Goal: Information Seeking & Learning: Learn about a topic

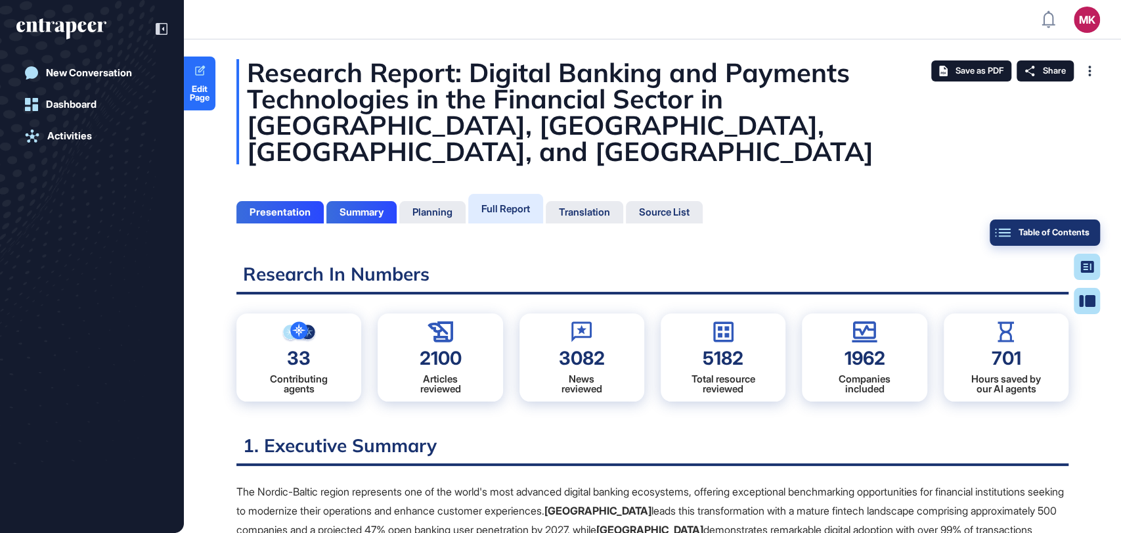
click at [87, 302] on div "New Conversation Dashboard Activities" at bounding box center [91, 280] width 151 height 440
click at [1079, 288] on button "Table of Contents" at bounding box center [1087, 301] width 26 height 26
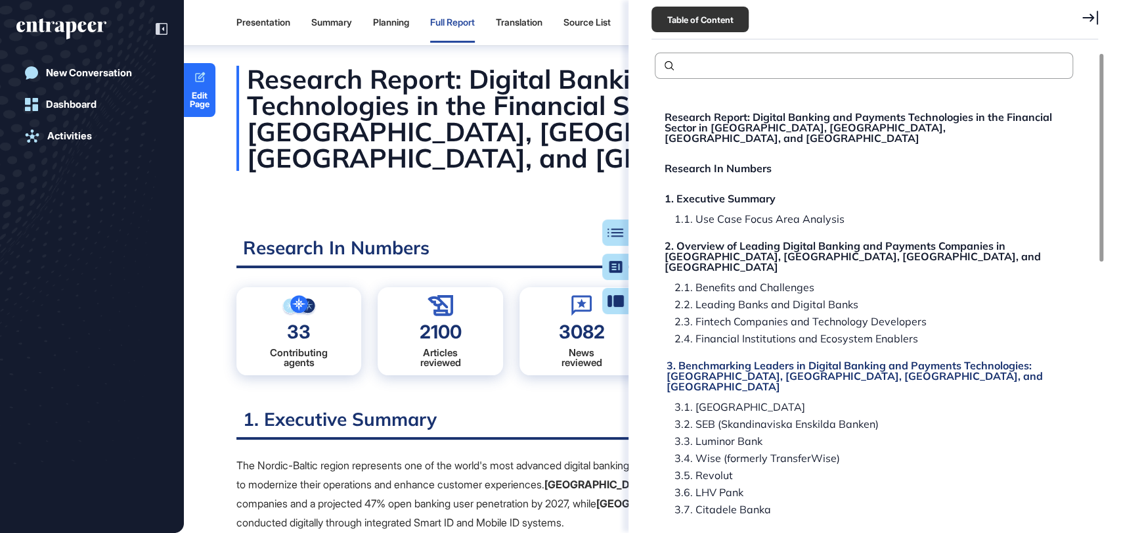
click at [740, 360] on div "3. Benchmarking Leaders in Digital Banking and Payments Technologies: [GEOGRAPH…" at bounding box center [866, 376] width 399 height 32
click at [763, 360] on div "3. Benchmarking Leaders in Digital Banking and Payments Technologies: [GEOGRAPH…" at bounding box center [866, 376] width 399 height 32
click at [788, 360] on div "3. Benchmarking Leaders in Digital Banking and Payments Technologies: [GEOGRAPH…" at bounding box center [866, 376] width 399 height 32
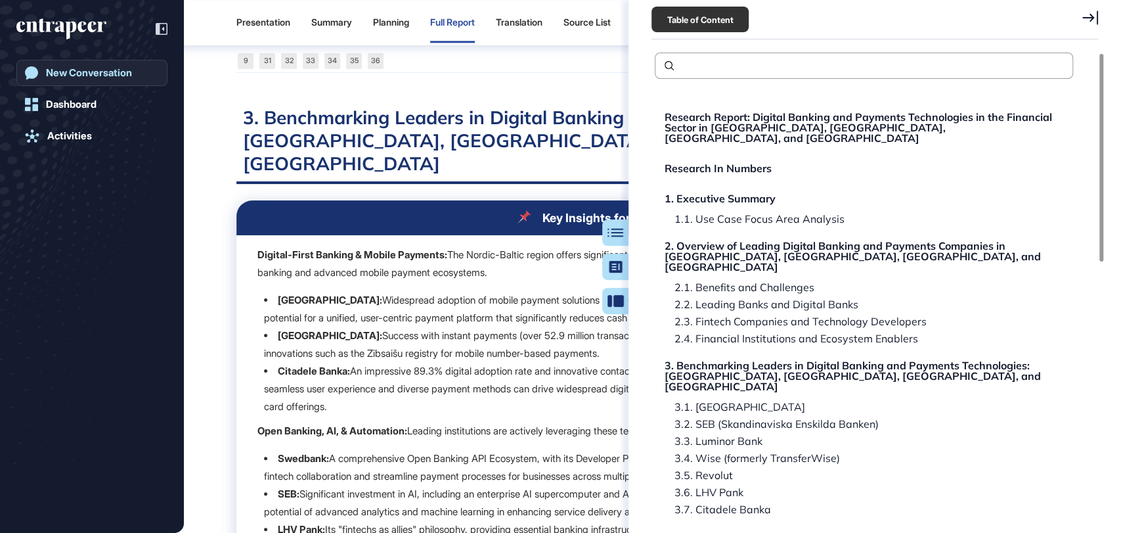
click at [1088, 12] on icon at bounding box center [1091, 18] width 16 height 14
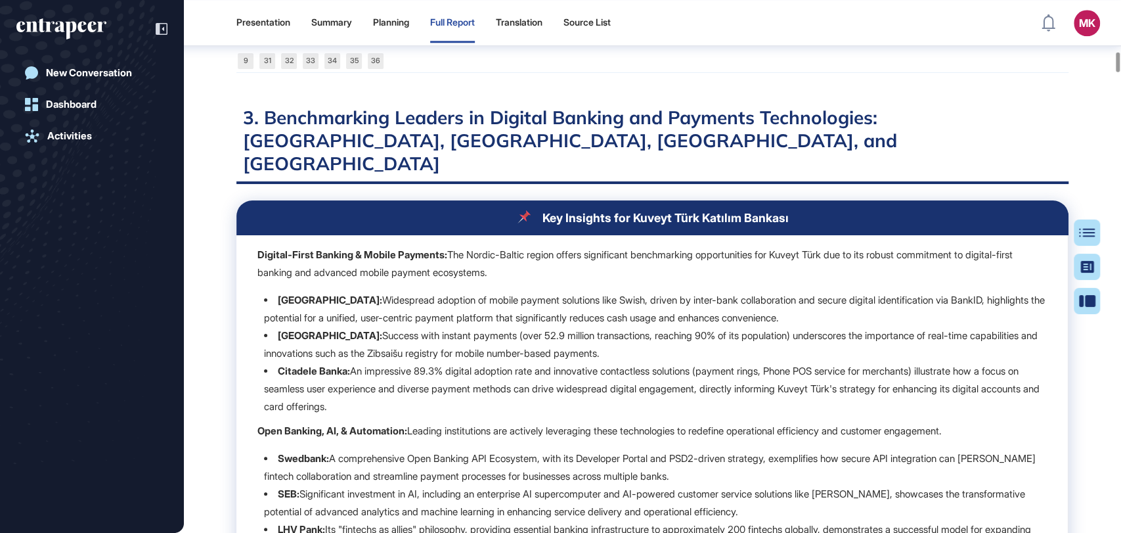
click at [264, 106] on h2 "3. Benchmarking Leaders in Digital Banking and Payments Technologies: [GEOGRAPH…" at bounding box center [652, 145] width 832 height 78
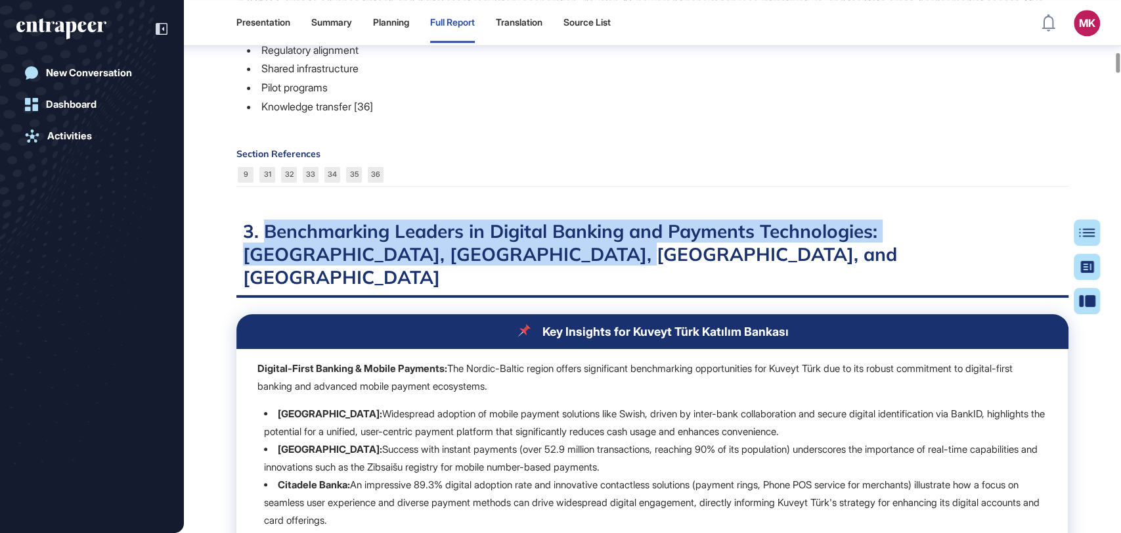
scroll to position [7748, 0]
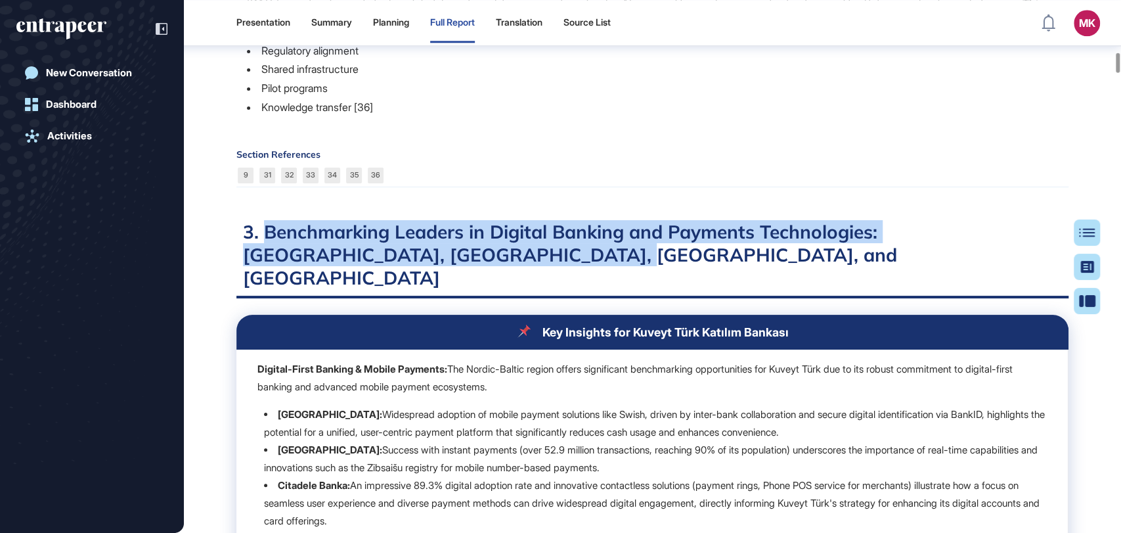
click at [434, 234] on h2 "3. Benchmarking Leaders in Digital Banking and Payments Technologies: [GEOGRAPH…" at bounding box center [652, 259] width 832 height 78
click at [435, 233] on h2 "3. Benchmarking Leaders in Digital Banking and Payments Technologies: [GEOGRAPH…" at bounding box center [652, 259] width 832 height 78
click at [397, 221] on h2 "3. Benchmarking Leaders in Digital Banking and Payments Technologies: [GEOGRAPH…" at bounding box center [652, 259] width 832 height 78
click at [434, 237] on h2 "3. Benchmarking Leaders in Digital Banking and Payments Technologies: [GEOGRAPH…" at bounding box center [652, 259] width 832 height 78
click at [428, 232] on h2 "3. Benchmarking Leaders in Digital Banking and Payments Technologies: [GEOGRAPH…" at bounding box center [652, 259] width 832 height 78
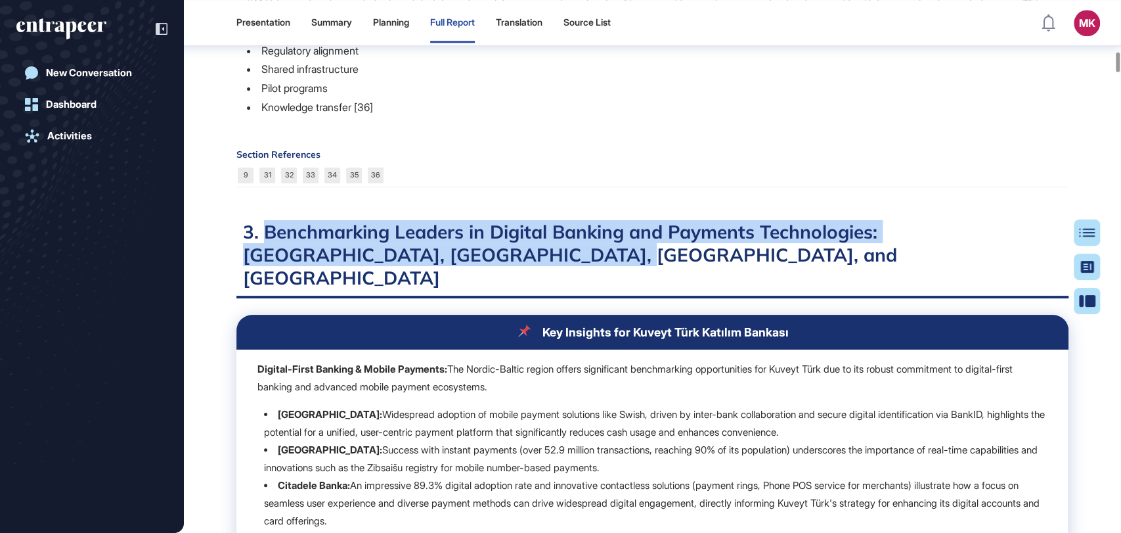
click at [296, 220] on h2 "3. Benchmarking Leaders in Digital Banking and Payments Technologies: [GEOGRAPH…" at bounding box center [652, 259] width 832 height 78
drag, startPoint x: 263, startPoint y: 209, endPoint x: 30, endPoint y: 106, distance: 255.3
click at [455, 229] on h2 "3. Benchmarking Leaders in Digital Banking and Payments Technologies: [GEOGRAPH…" at bounding box center [652, 259] width 832 height 78
copy h2 "Benchmarking Leaders in Digital Banking and Payments Technologies: [GEOGRAPHIC_…"
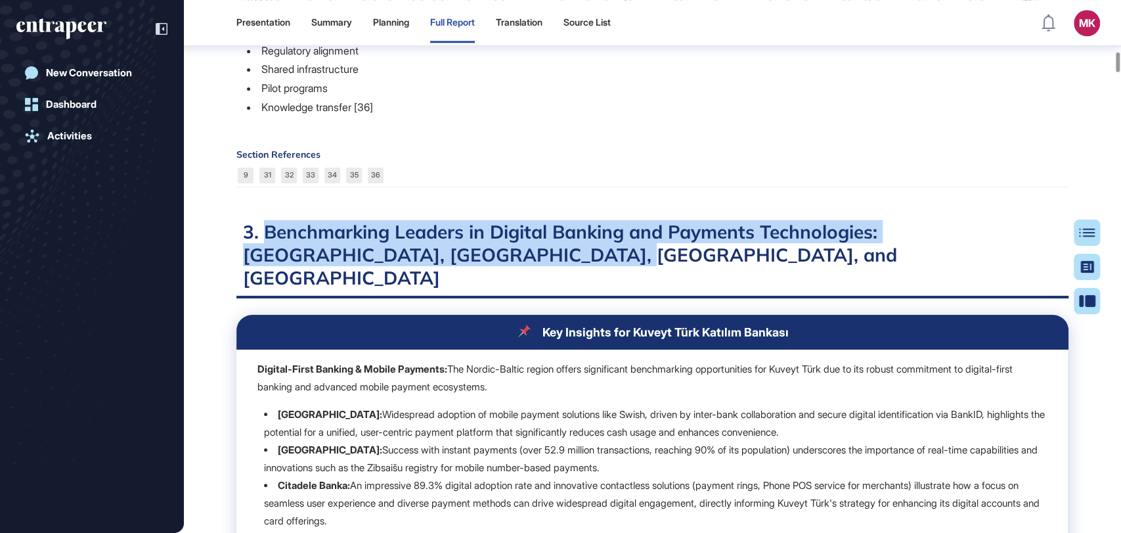
click at [688, 150] on div "Section References 9 31 32 33 34 35 36" at bounding box center [652, 168] width 832 height 37
click at [610, 220] on h2 "3. Benchmarking Leaders in Digital Banking and Payments Technologies: [GEOGRAPH…" at bounding box center [652, 259] width 832 height 78
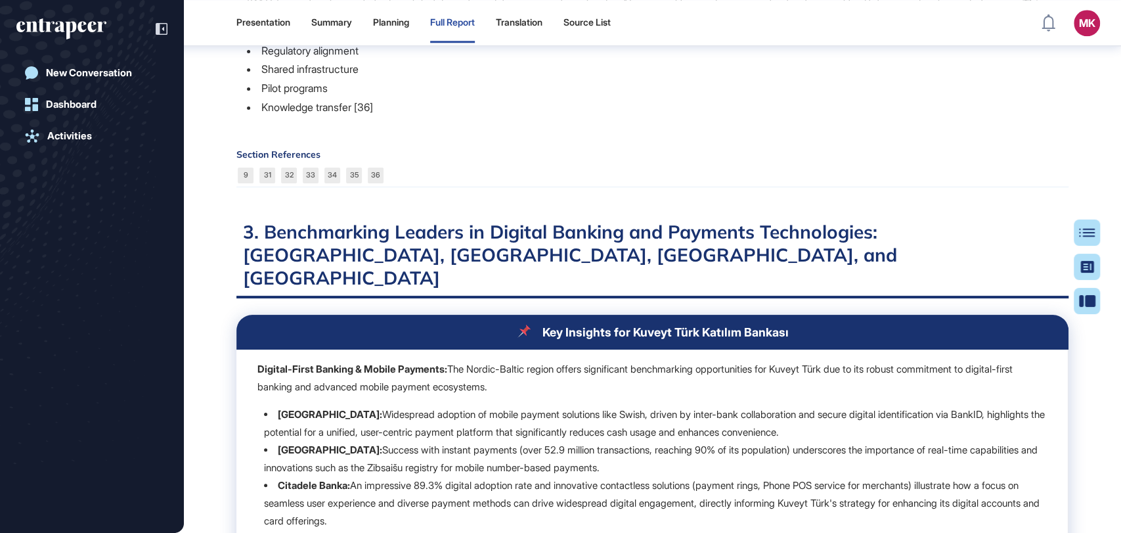
scroll to position [44725, 0]
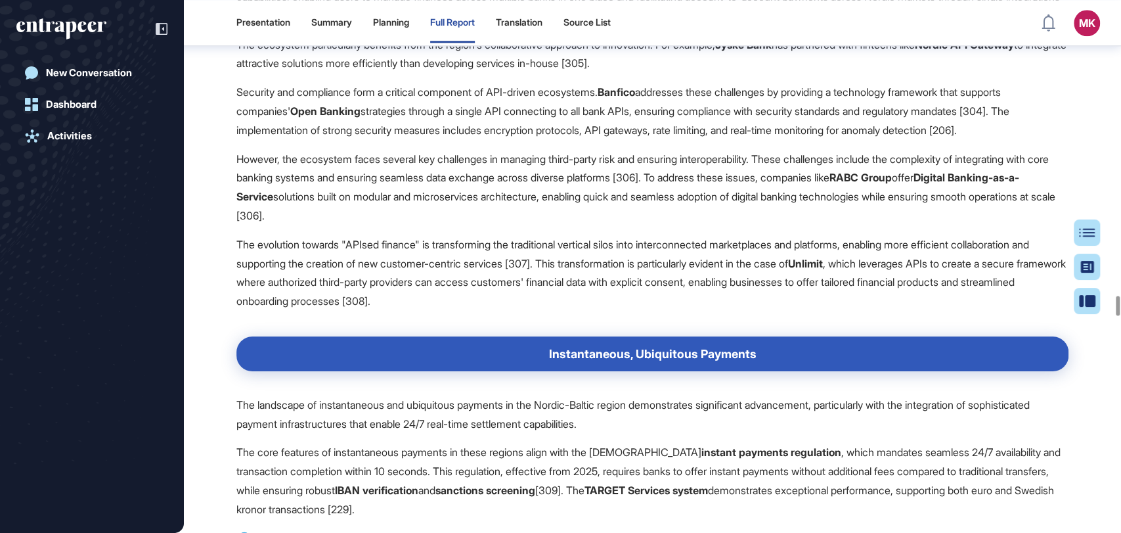
drag, startPoint x: 658, startPoint y: 267, endPoint x: 932, endPoint y: 284, distance: 275.2
drag, startPoint x: 656, startPoint y: 267, endPoint x: 909, endPoint y: 286, distance: 253.6
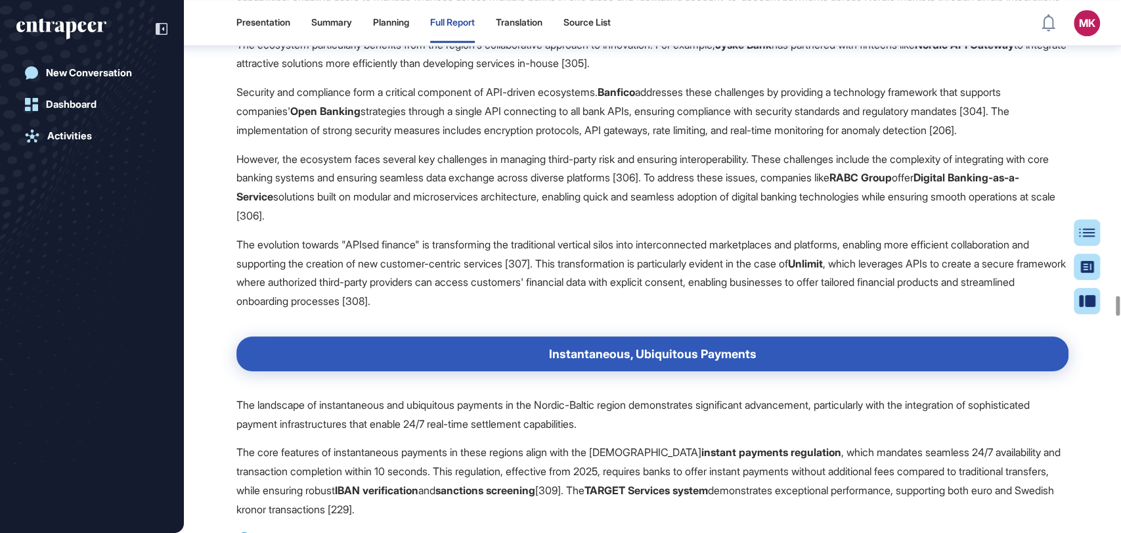
drag, startPoint x: 253, startPoint y: 248, endPoint x: 313, endPoint y: 275, distance: 65.3
click at [1084, 232] on div "Table of Contents" at bounding box center [1044, 232] width 89 height 11
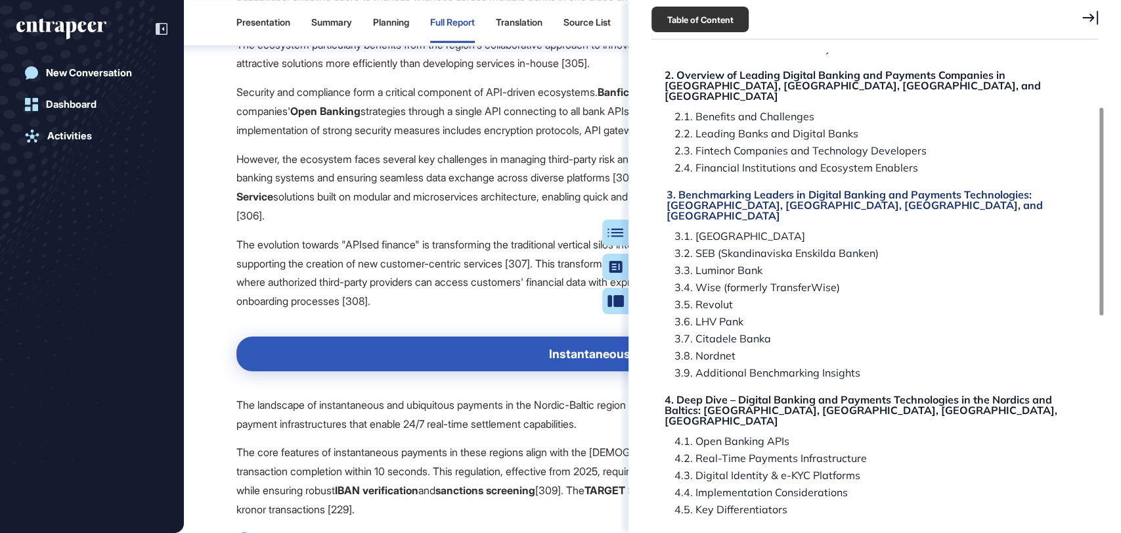
scroll to position [219, 0]
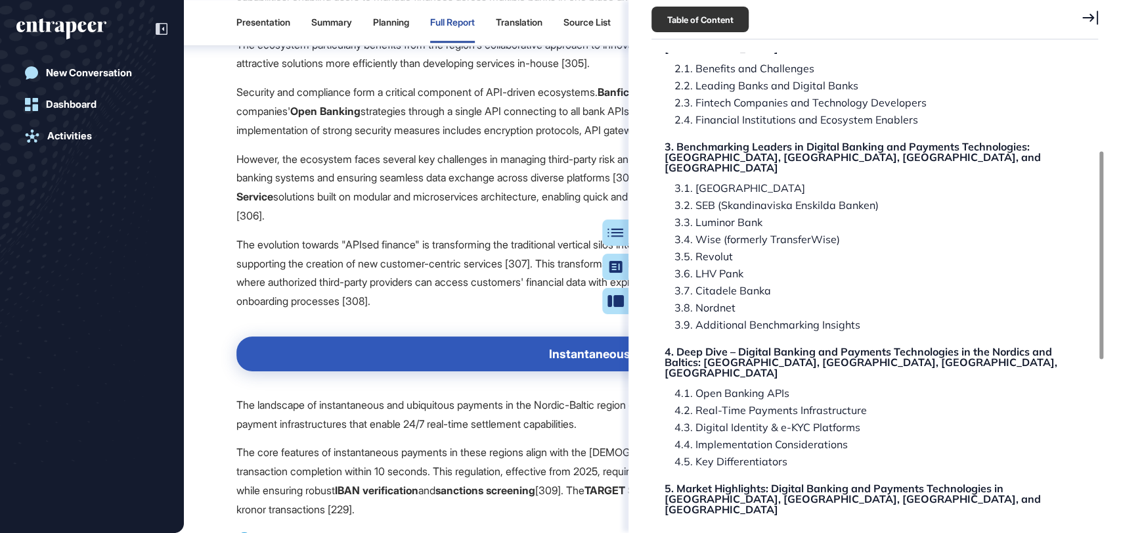
click at [1100, 18] on div "Table of Content Research Report: Digital Banking and Payments Technologies in …" at bounding box center [875, 266] width 493 height 533
click at [1092, 18] on icon at bounding box center [1091, 18] width 16 height 14
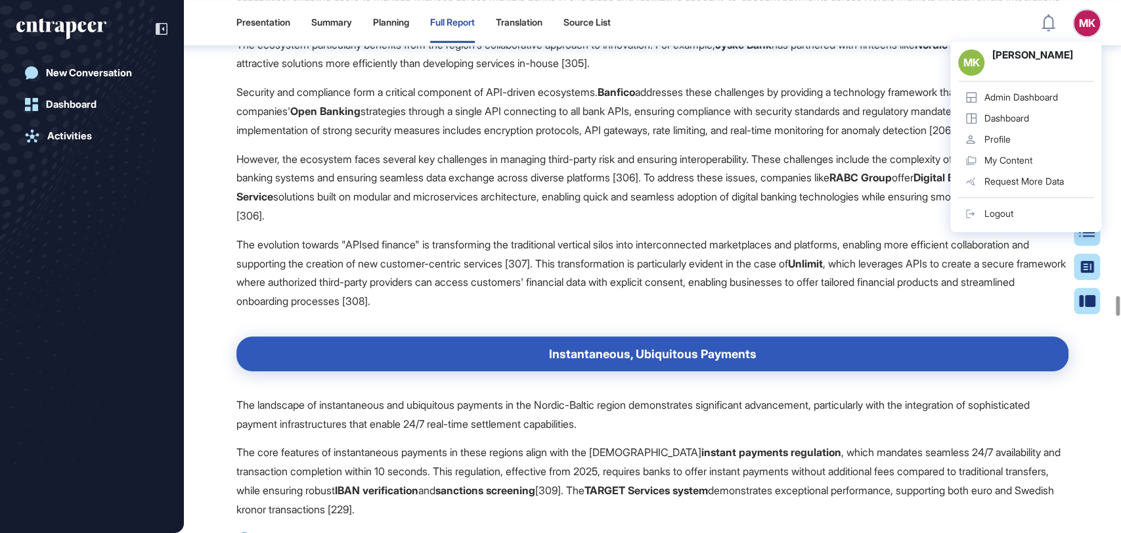
click at [924, 28] on header "Presentation Summary Planning Full Report Translation Source List MK MK Meriç K…" at bounding box center [560, 22] width 1121 height 39
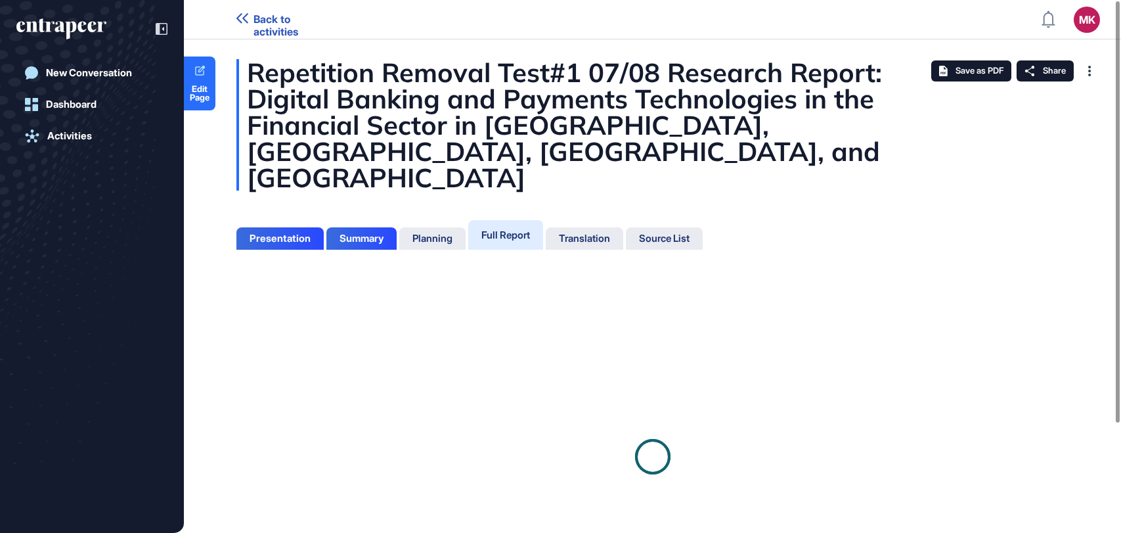
click at [522, 229] on div "Full Report" at bounding box center [506, 235] width 49 height 12
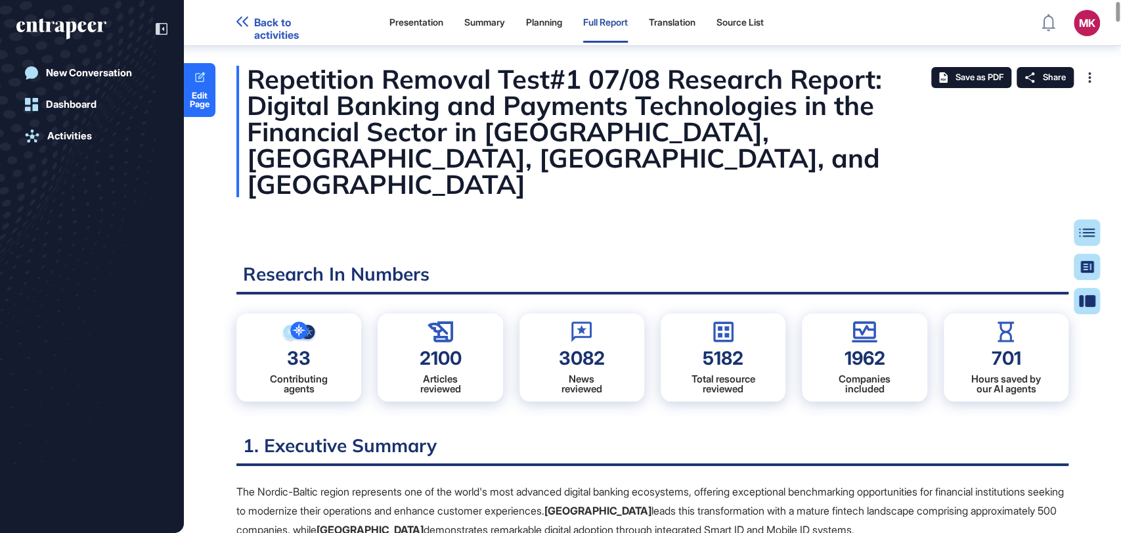
scroll to position [79, 0]
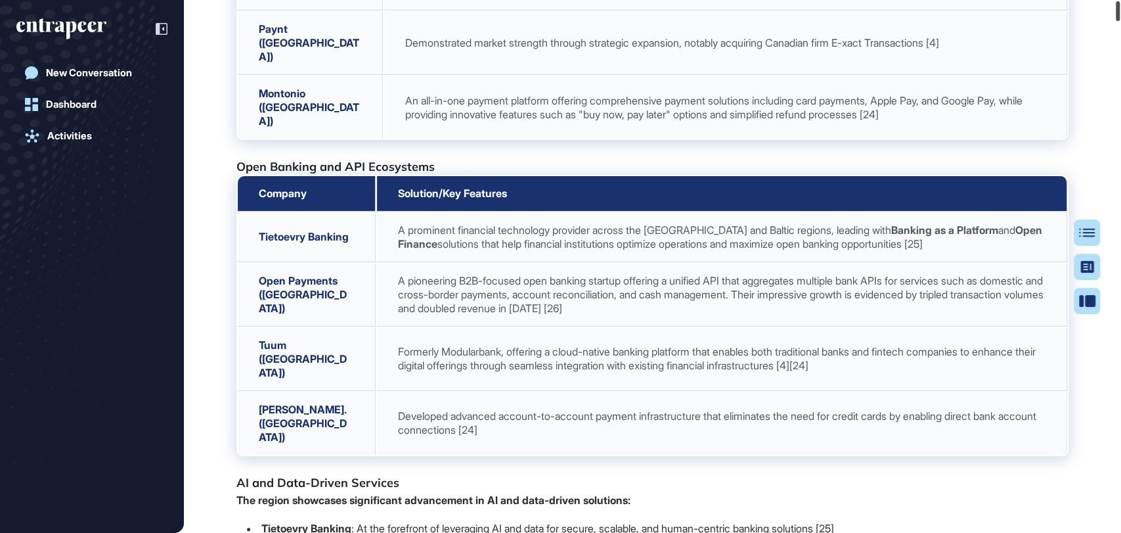
scroll to position [0, 0]
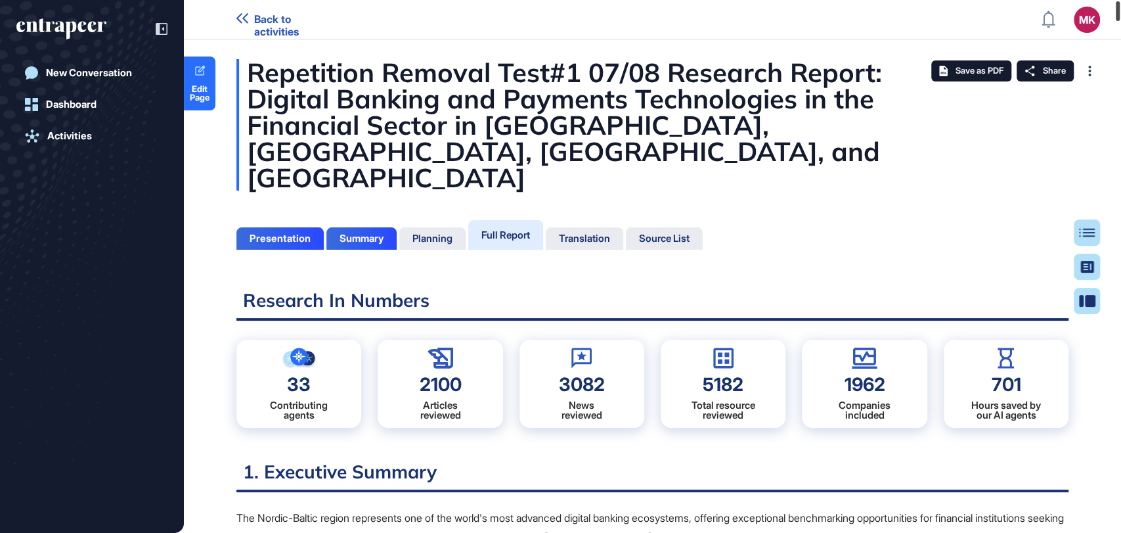
drag, startPoint x: 1116, startPoint y: 160, endPoint x: 1110, endPoint y: -18, distance: 178.8
click at [1110, 0] on html "Back to activities MK Admin Dashboard Dashboard Profile My Content Request More…" at bounding box center [560, 319] width 1121 height 638
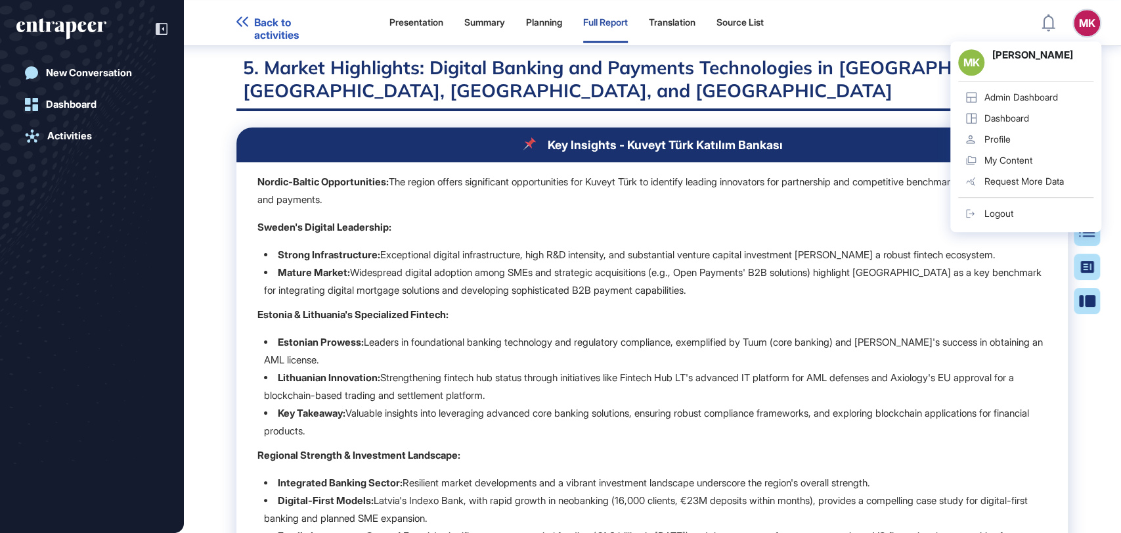
scroll to position [496, 0]
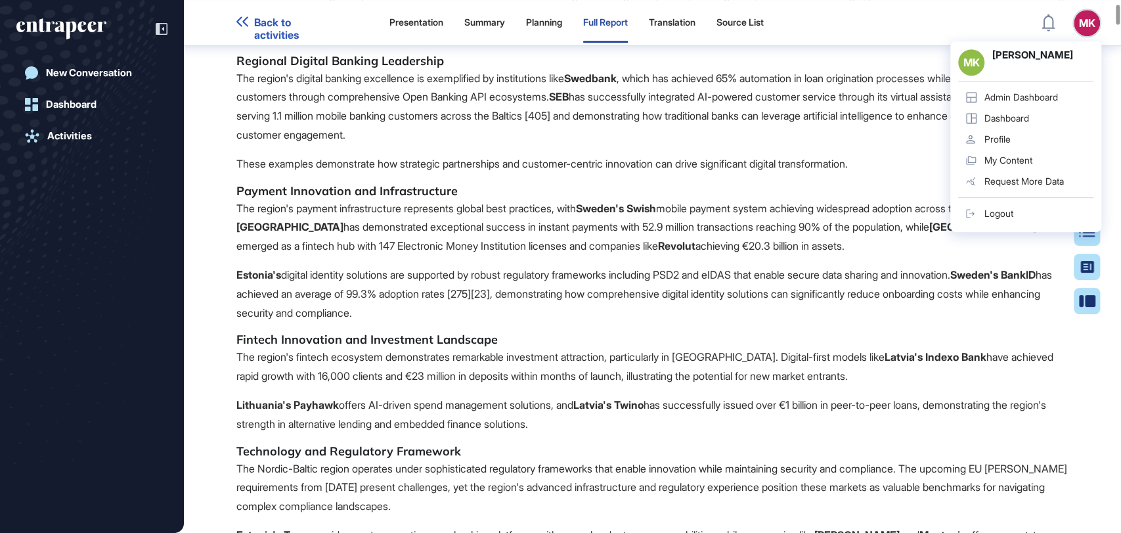
click at [420, 269] on p "Estonia's digital identity solutions are supported by robust regulatory framewo…" at bounding box center [652, 293] width 832 height 56
click at [416, 265] on p "Estonia's digital identity solutions are supported by robust regulatory framewo…" at bounding box center [652, 293] width 832 height 56
click at [415, 265] on p "Estonia's digital identity solutions are supported by robust regulatory framewo…" at bounding box center [652, 293] width 832 height 56
click at [424, 268] on p "Estonia's digital identity solutions are supported by robust regulatory framewo…" at bounding box center [652, 293] width 832 height 56
